Goal: Check status: Check status

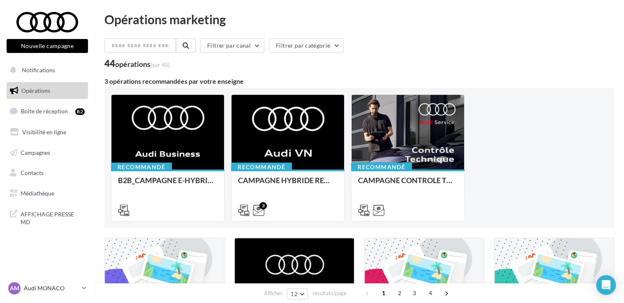
click at [166, 205] on div at bounding box center [168, 210] width 100 height 10
click at [42, 154] on span "Campagnes" at bounding box center [36, 152] width 30 height 7
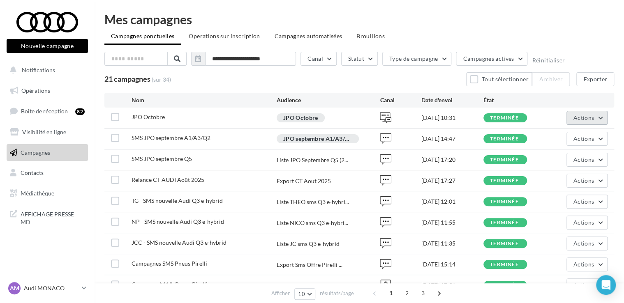
click at [578, 118] on span "Actions" at bounding box center [584, 117] width 21 height 7
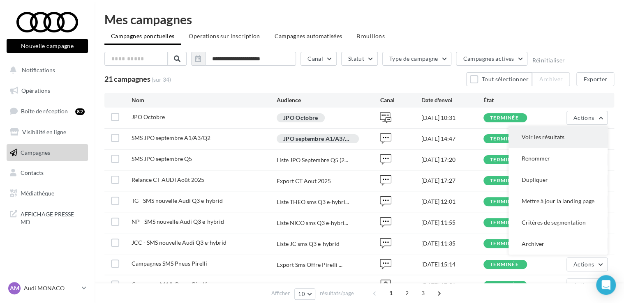
click at [556, 134] on button "Voir les résultats" at bounding box center [558, 137] width 99 height 21
